Goal: Information Seeking & Learning: Learn about a topic

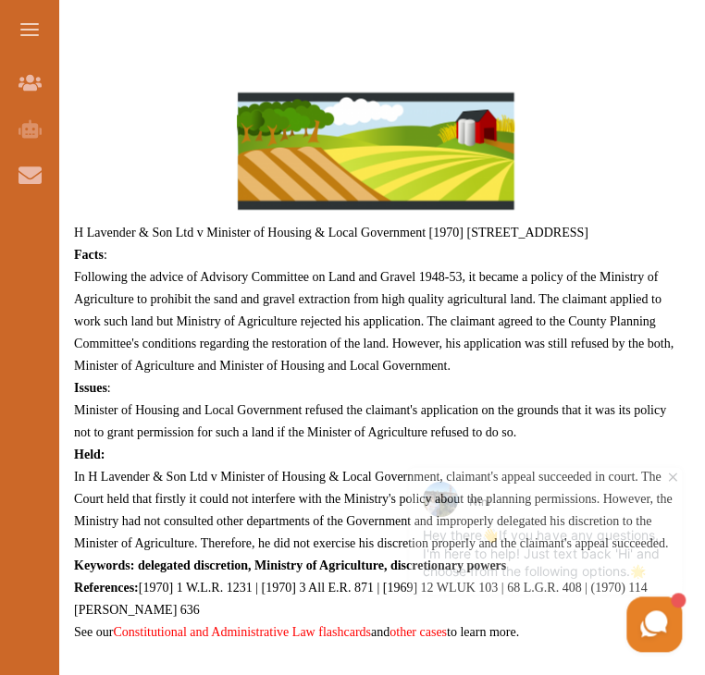
scroll to position [762, 0]
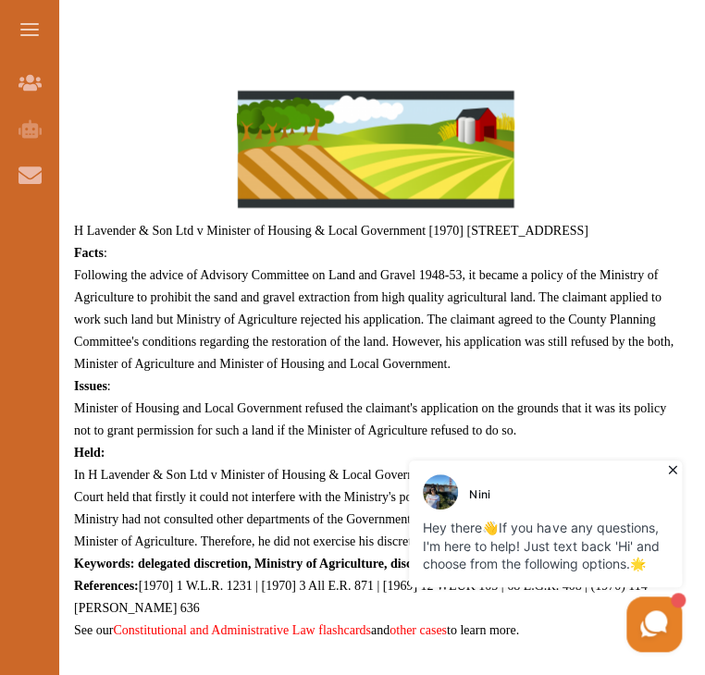
click at [660, 481] on div "Nini" at bounding box center [548, 491] width 250 height 35
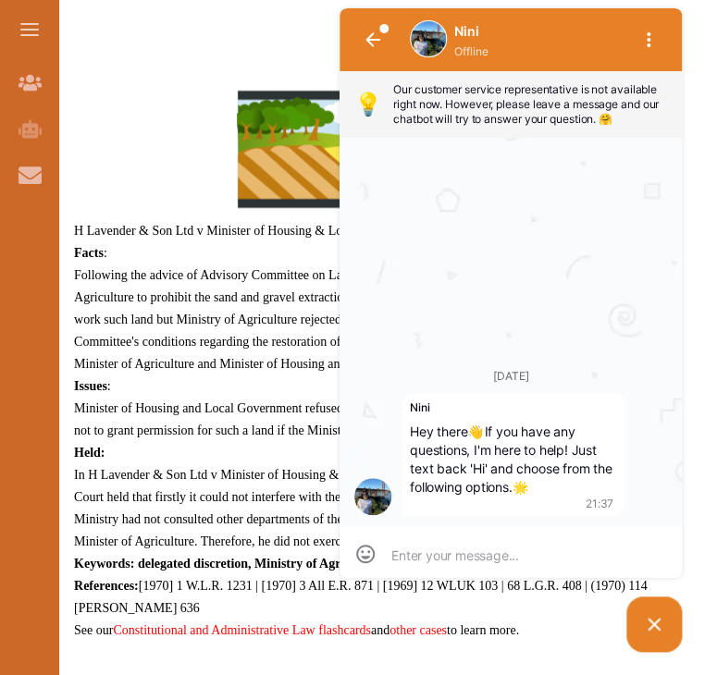
scroll to position [0, 0]
click at [375, 36] on icon "button" at bounding box center [372, 39] width 15 height 15
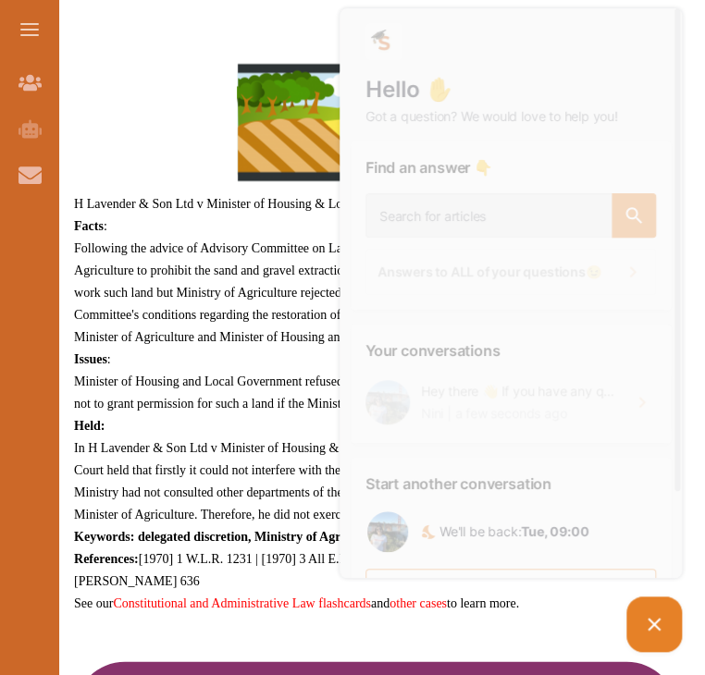
scroll to position [797, 0]
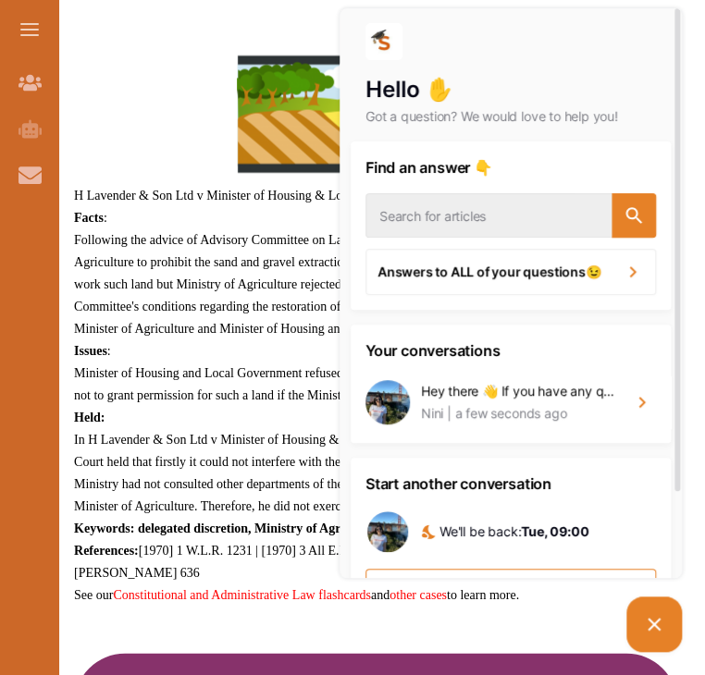
click at [682, 627] on picture at bounding box center [653, 624] width 55 height 55
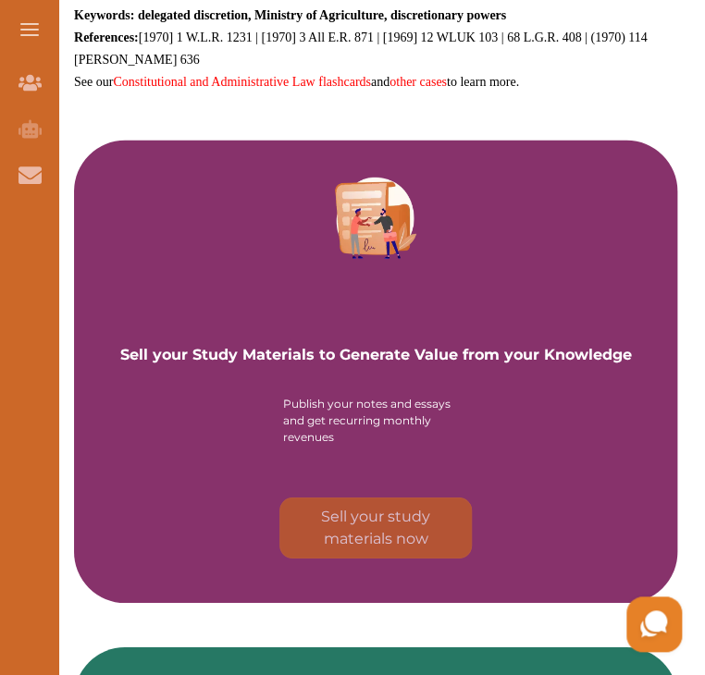
scroll to position [1646, 0]
